Goal: Navigation & Orientation: Find specific page/section

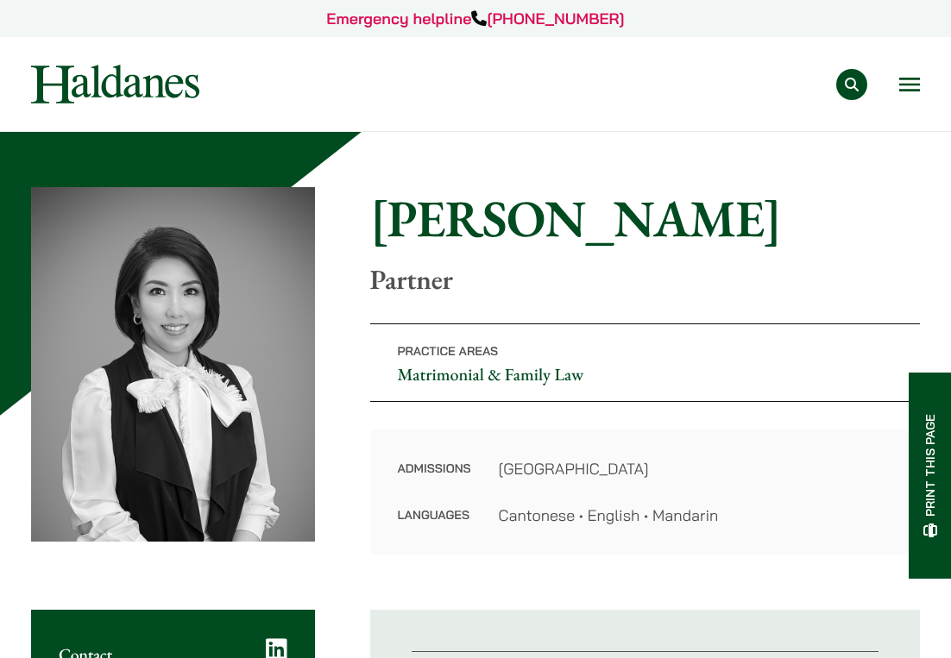
click at [137, 91] on img at bounding box center [115, 84] width 168 height 39
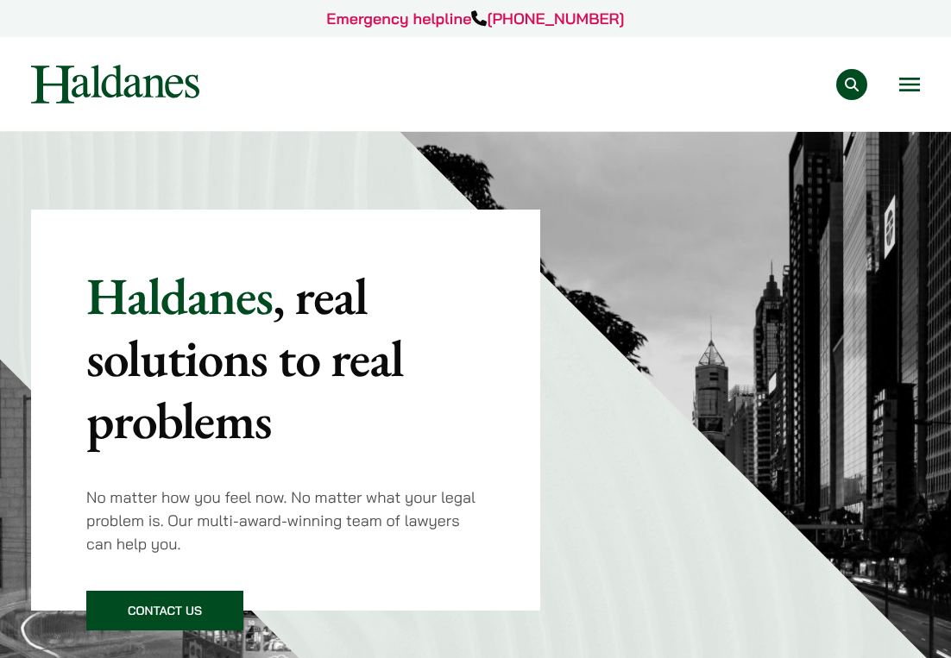
click at [916, 89] on button "Open menu" at bounding box center [909, 85] width 21 height 14
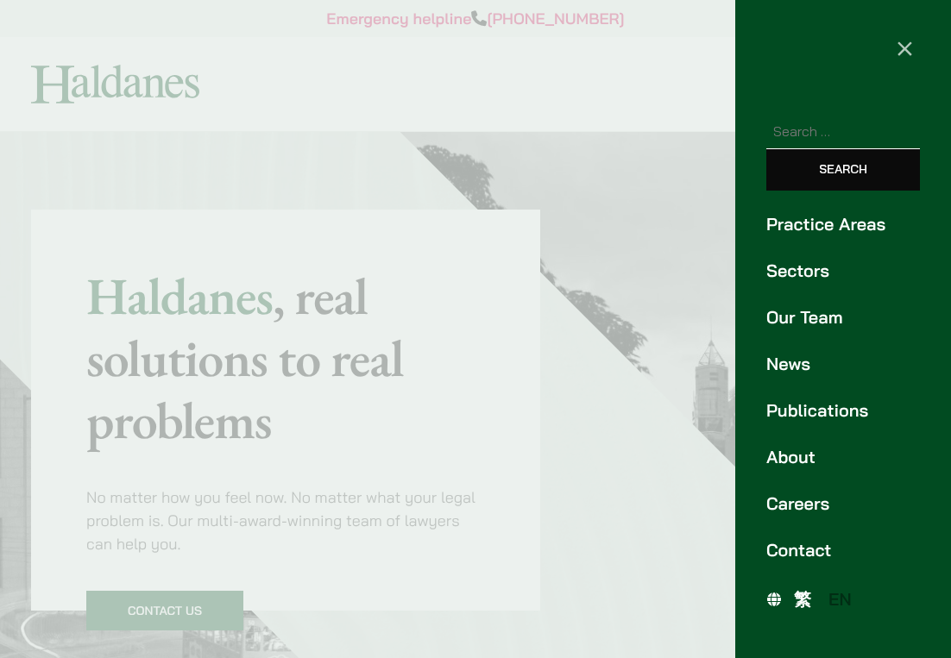
click at [807, 513] on link "Careers" at bounding box center [843, 504] width 154 height 26
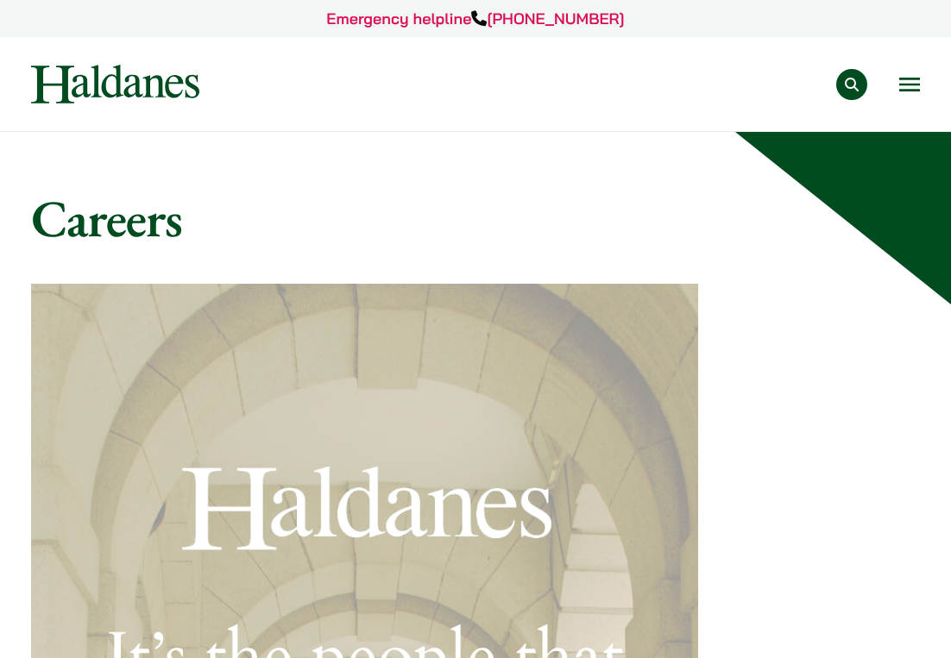
click at [901, 91] on button "Open menu" at bounding box center [909, 85] width 21 height 14
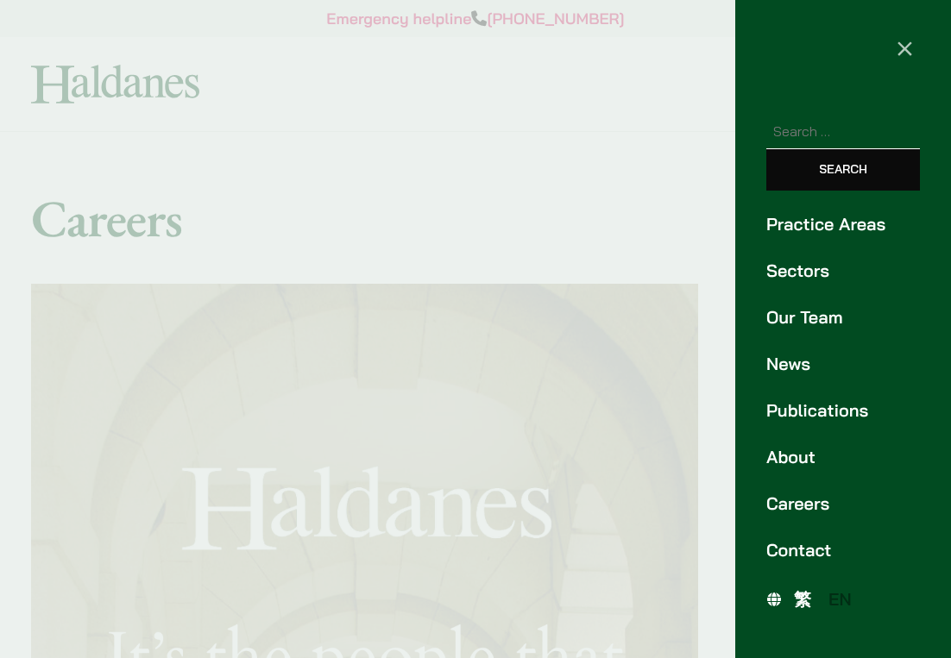
click at [834, 228] on link "Practice Areas" at bounding box center [843, 224] width 154 height 26
